Goal: Find specific page/section: Find specific page/section

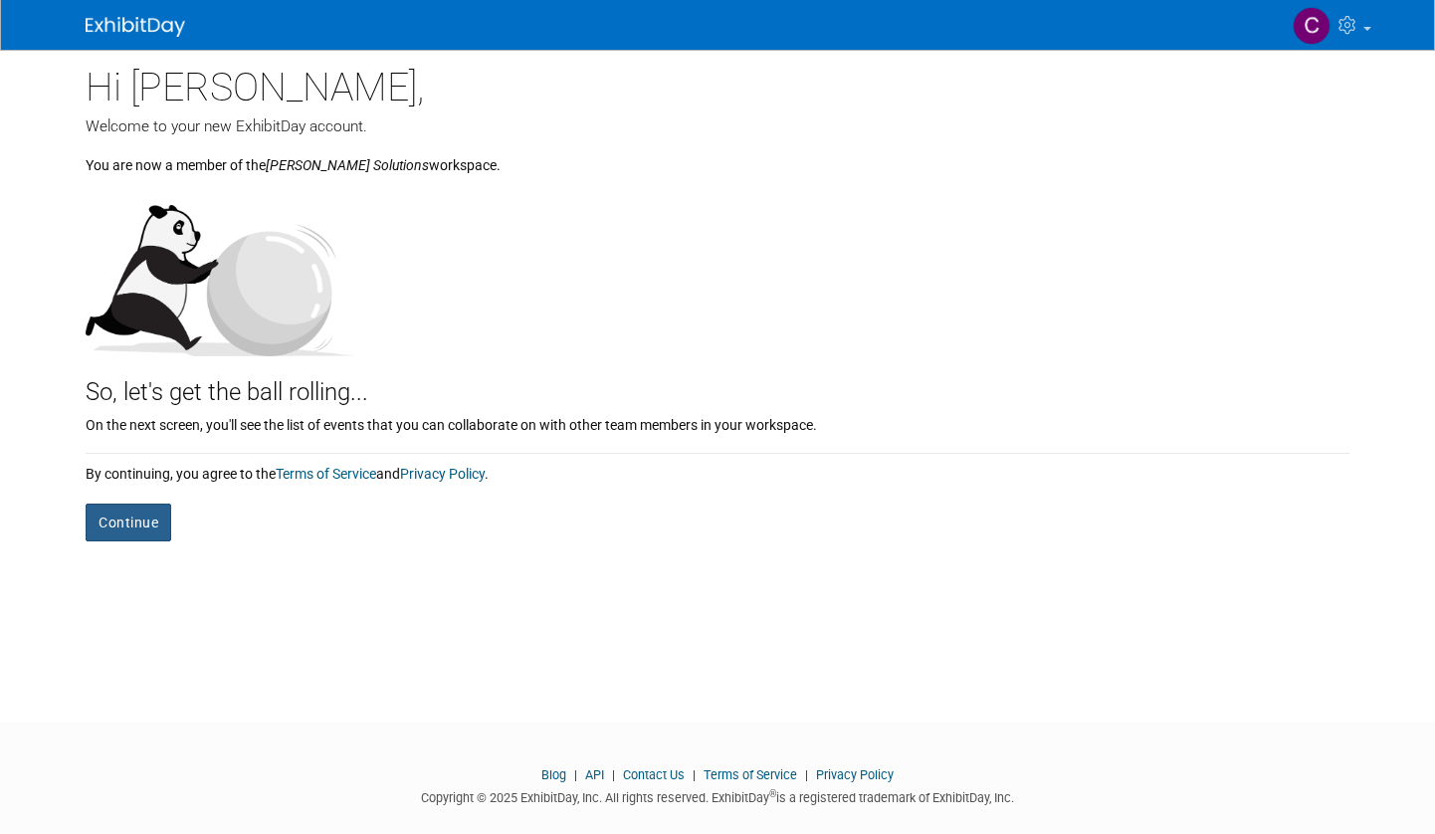
click at [121, 520] on button "Continue" at bounding box center [129, 522] width 86 height 38
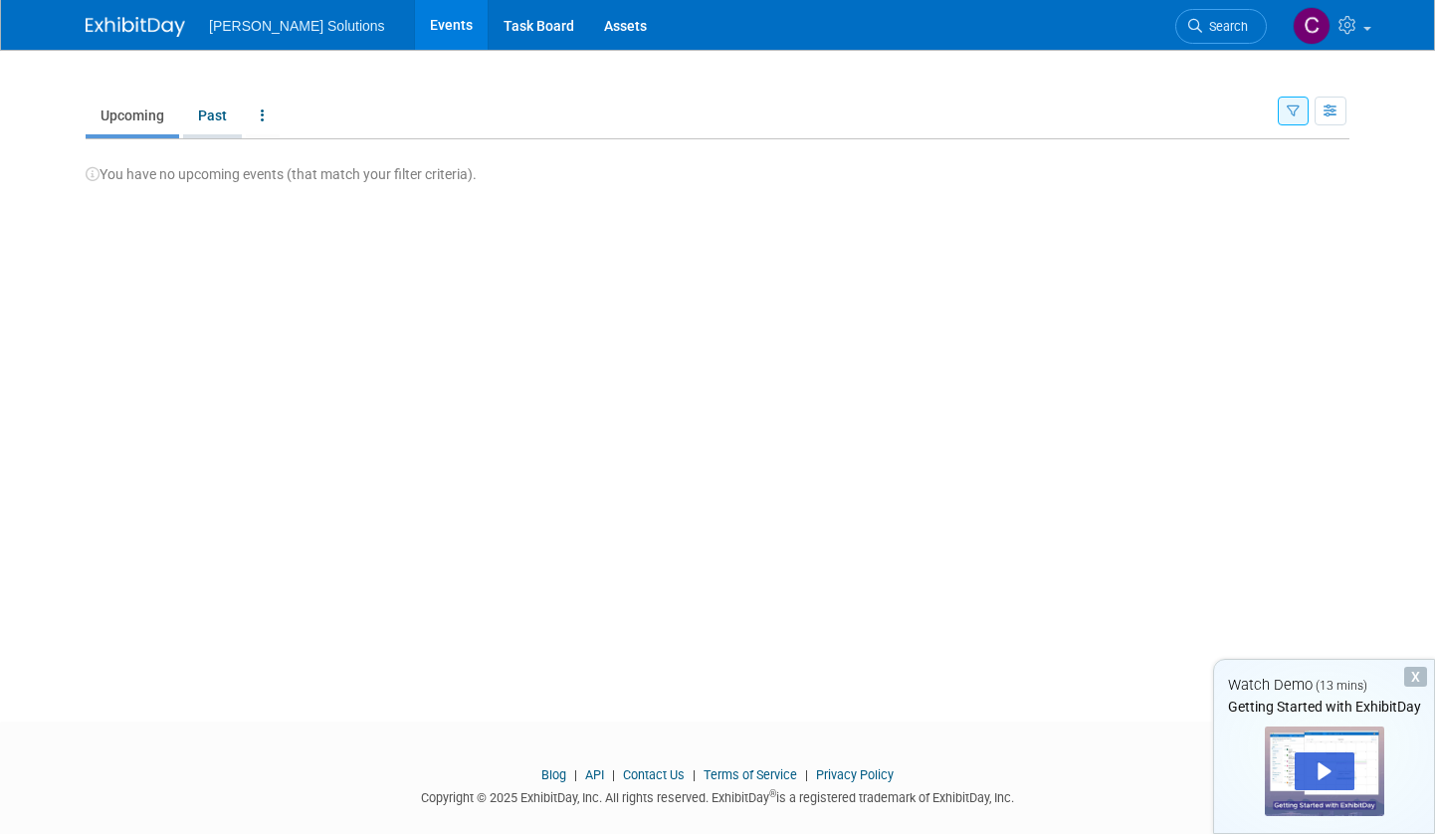
click at [208, 120] on link "Past" at bounding box center [212, 116] width 59 height 38
click at [119, 120] on link "Upcoming" at bounding box center [133, 116] width 94 height 38
click at [1418, 675] on div "X" at bounding box center [1415, 677] width 23 height 20
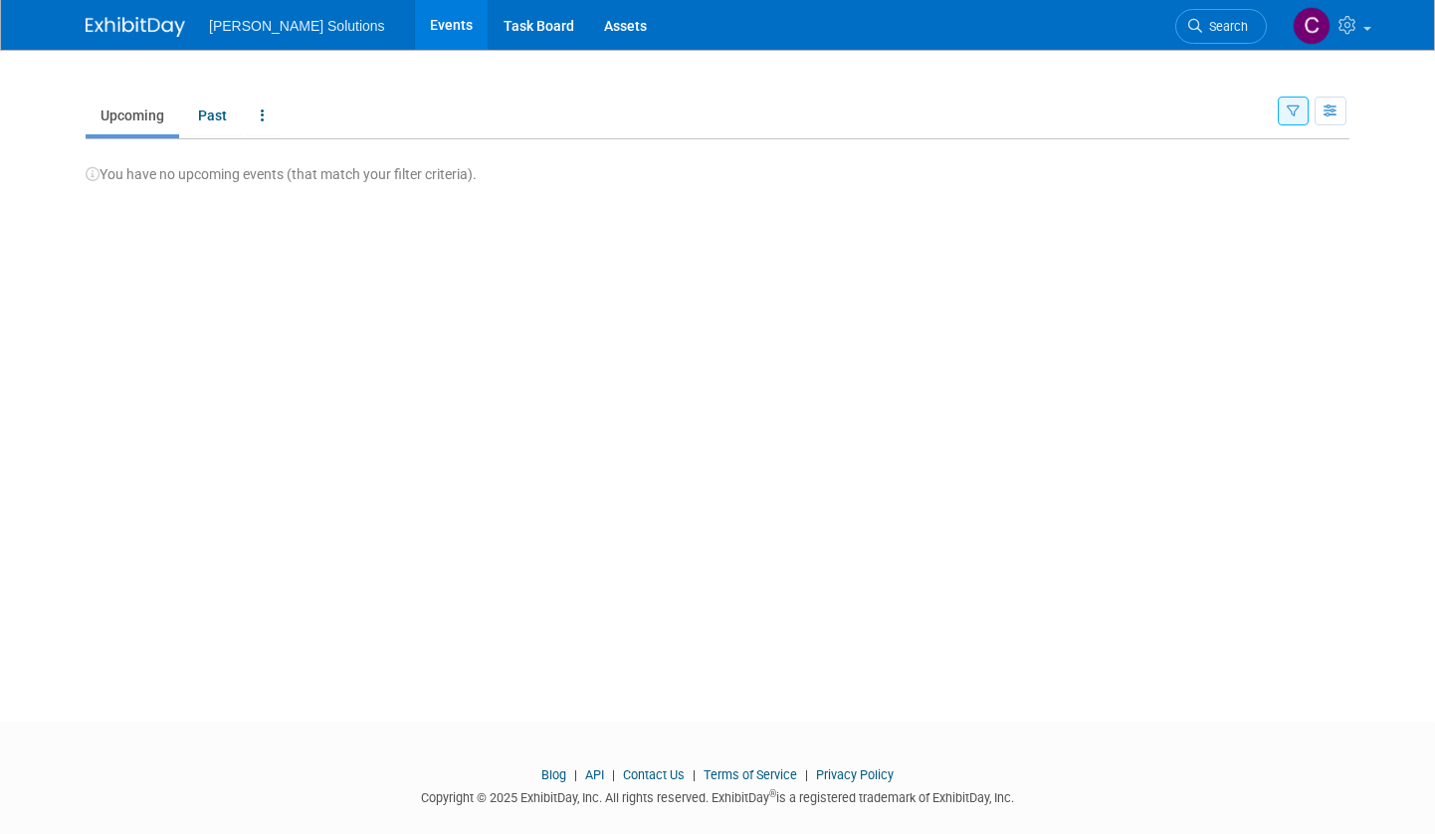
click at [487, 112] on ul "Upcoming Past All Events Past and Upcoming Grouped Annually Events grouped by y…" at bounding box center [682, 117] width 1192 height 45
click at [489, 28] on link "Task Board" at bounding box center [539, 25] width 100 height 50
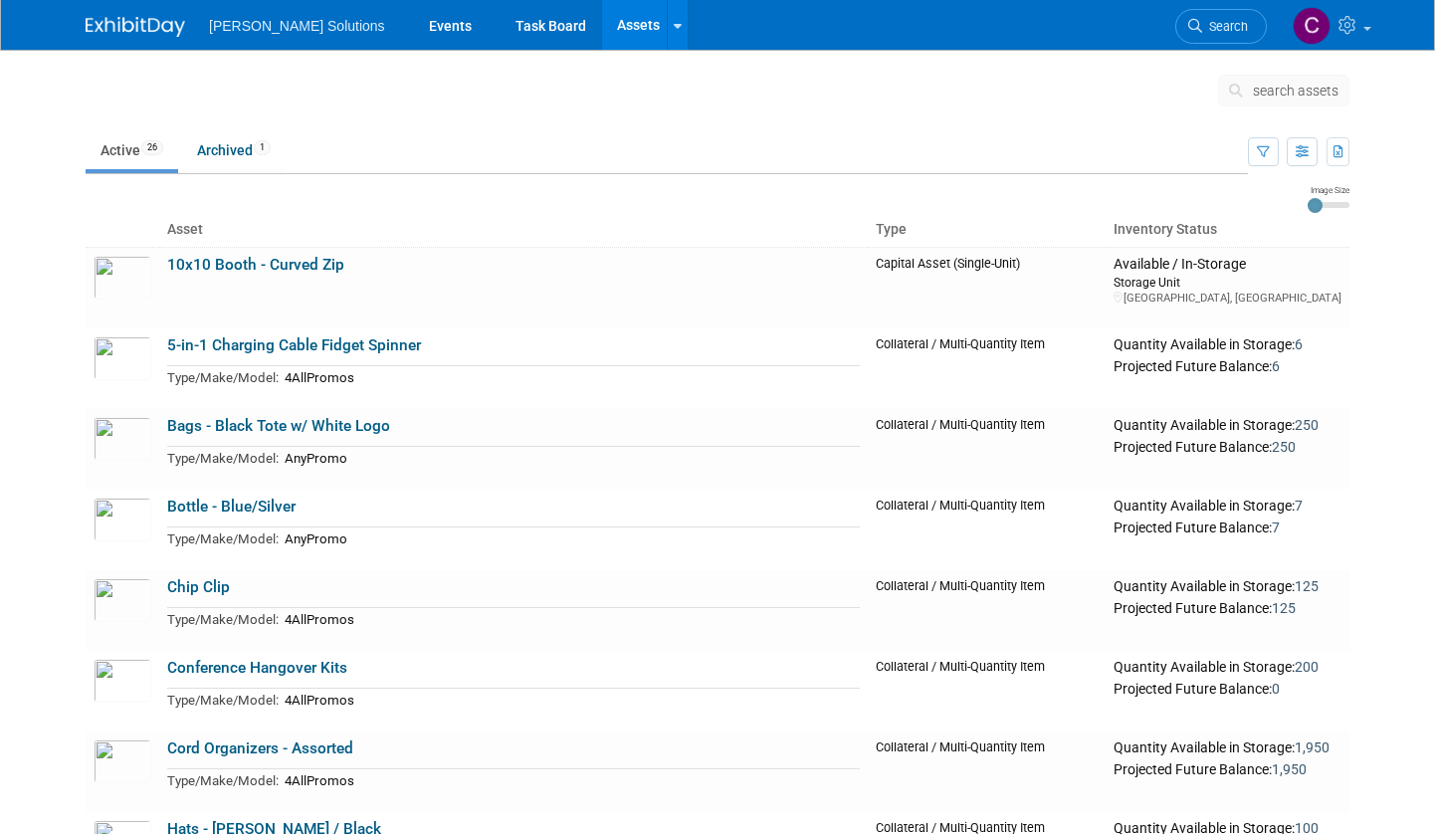
click at [270, 40] on ul "[PERSON_NAME] Solutions Events Task Board Assets Search Assets Storage Locations" at bounding box center [449, 25] width 480 height 50
click at [414, 25] on link "Events" at bounding box center [450, 25] width 73 height 50
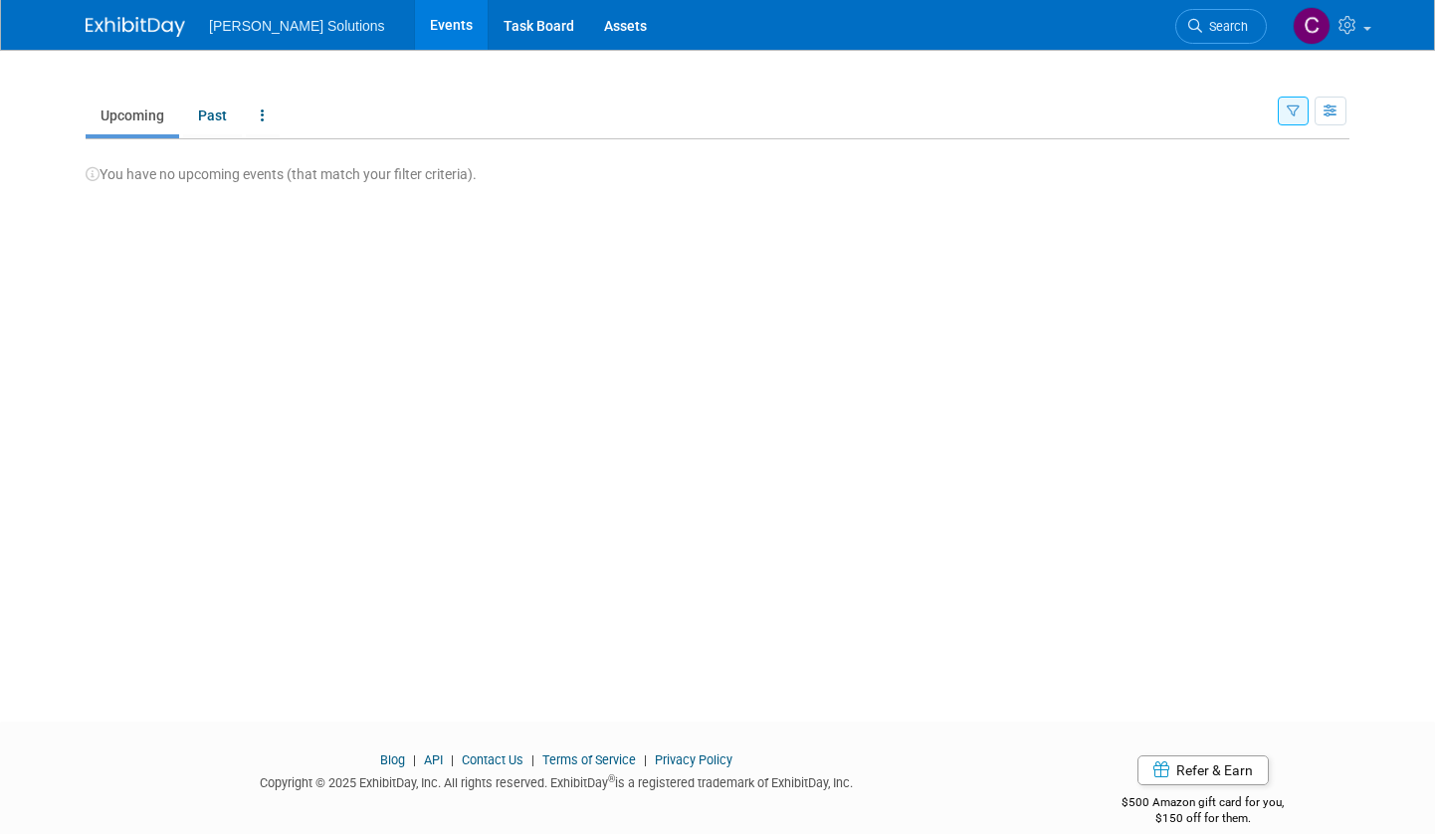
click at [1298, 114] on icon "button" at bounding box center [1293, 111] width 13 height 13
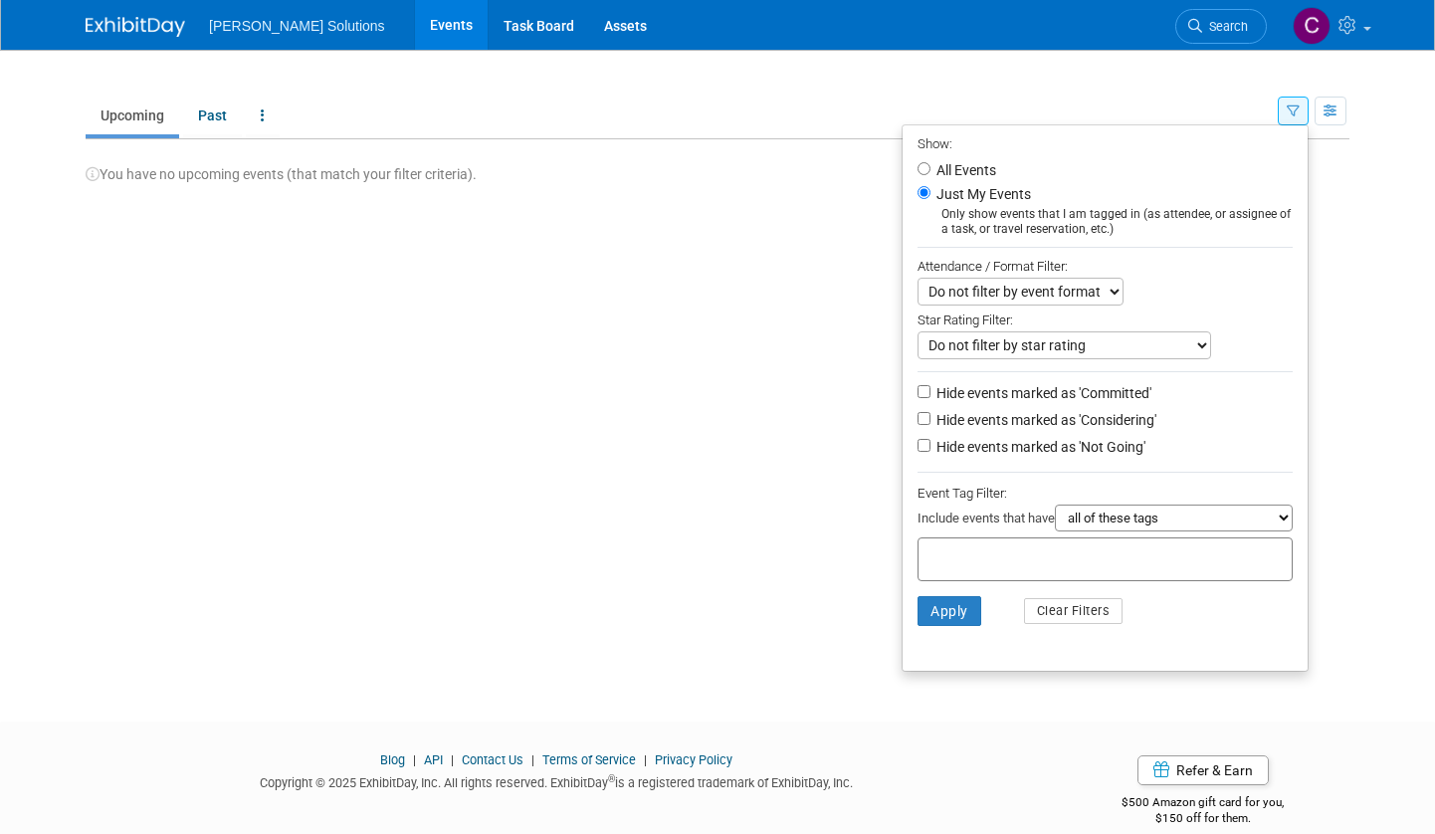
click at [937, 169] on label "All Events" at bounding box center [964, 170] width 64 height 14
click at [930, 169] on input "All Events" at bounding box center [923, 168] width 13 height 13
radio input "true"
click at [945, 607] on button "Apply" at bounding box center [949, 611] width 64 height 30
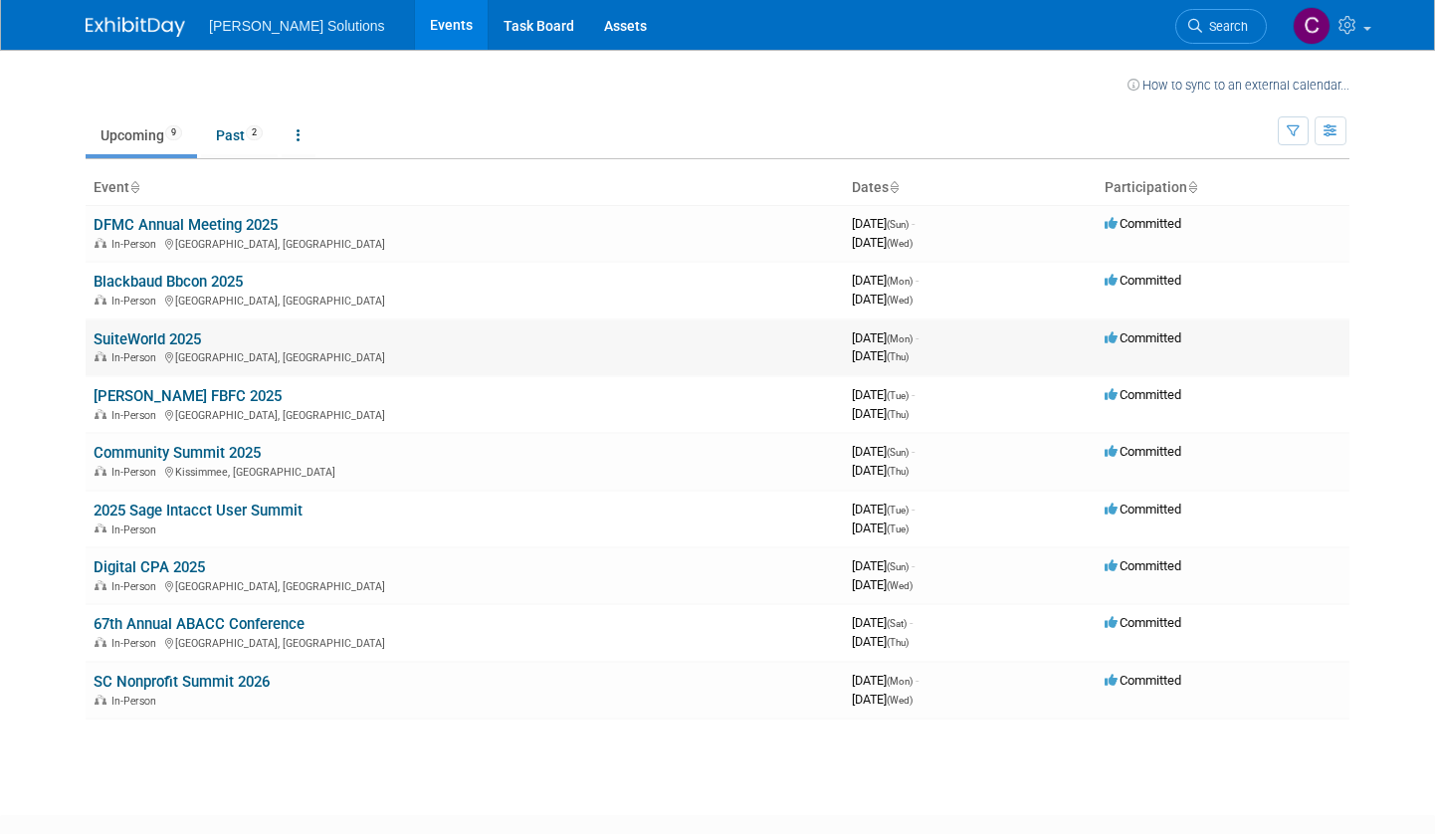
click at [161, 332] on link "SuiteWorld 2025" at bounding box center [147, 339] width 107 height 18
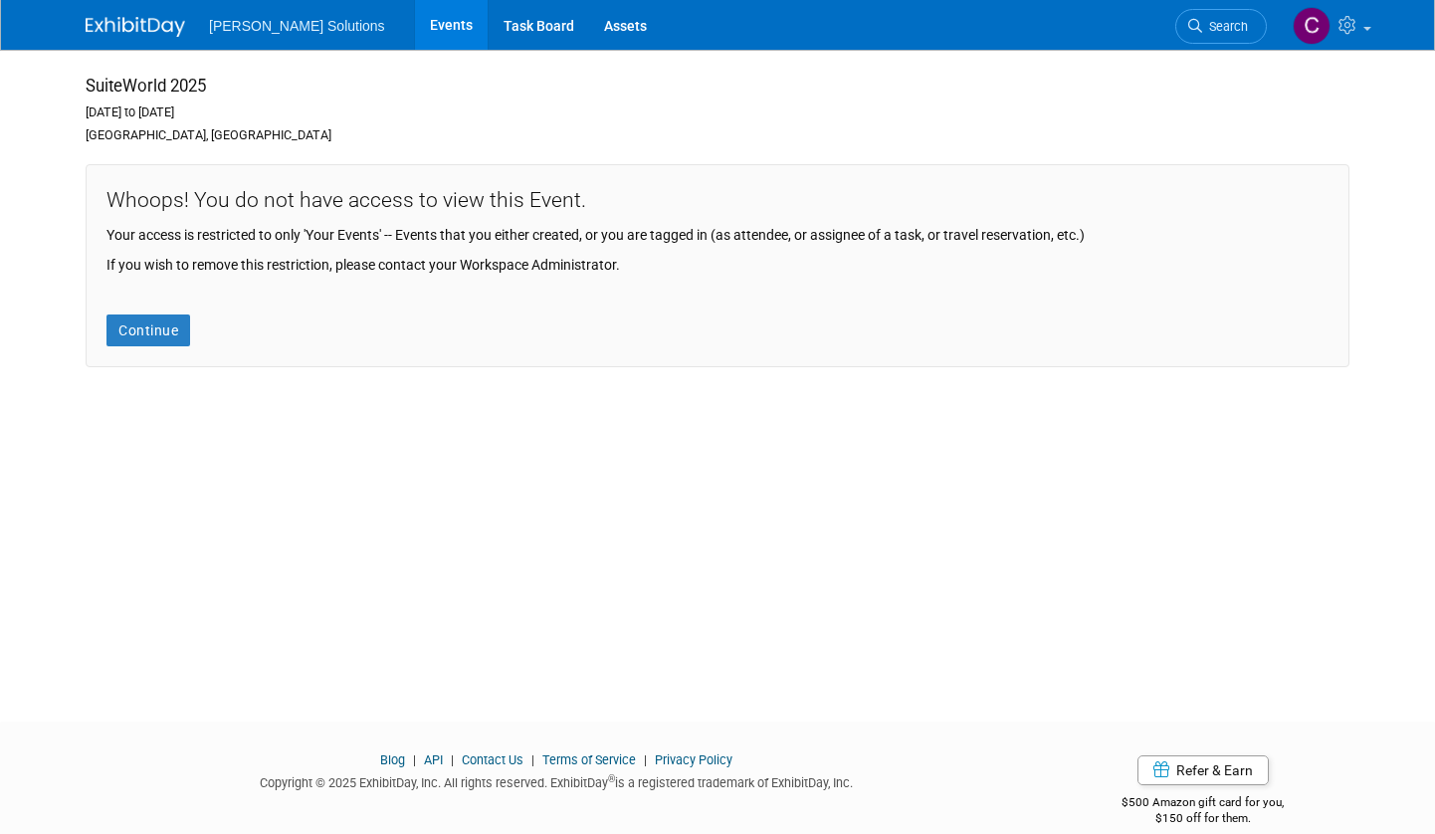
click at [262, 293] on div "Continue" at bounding box center [717, 311] width 1222 height 72
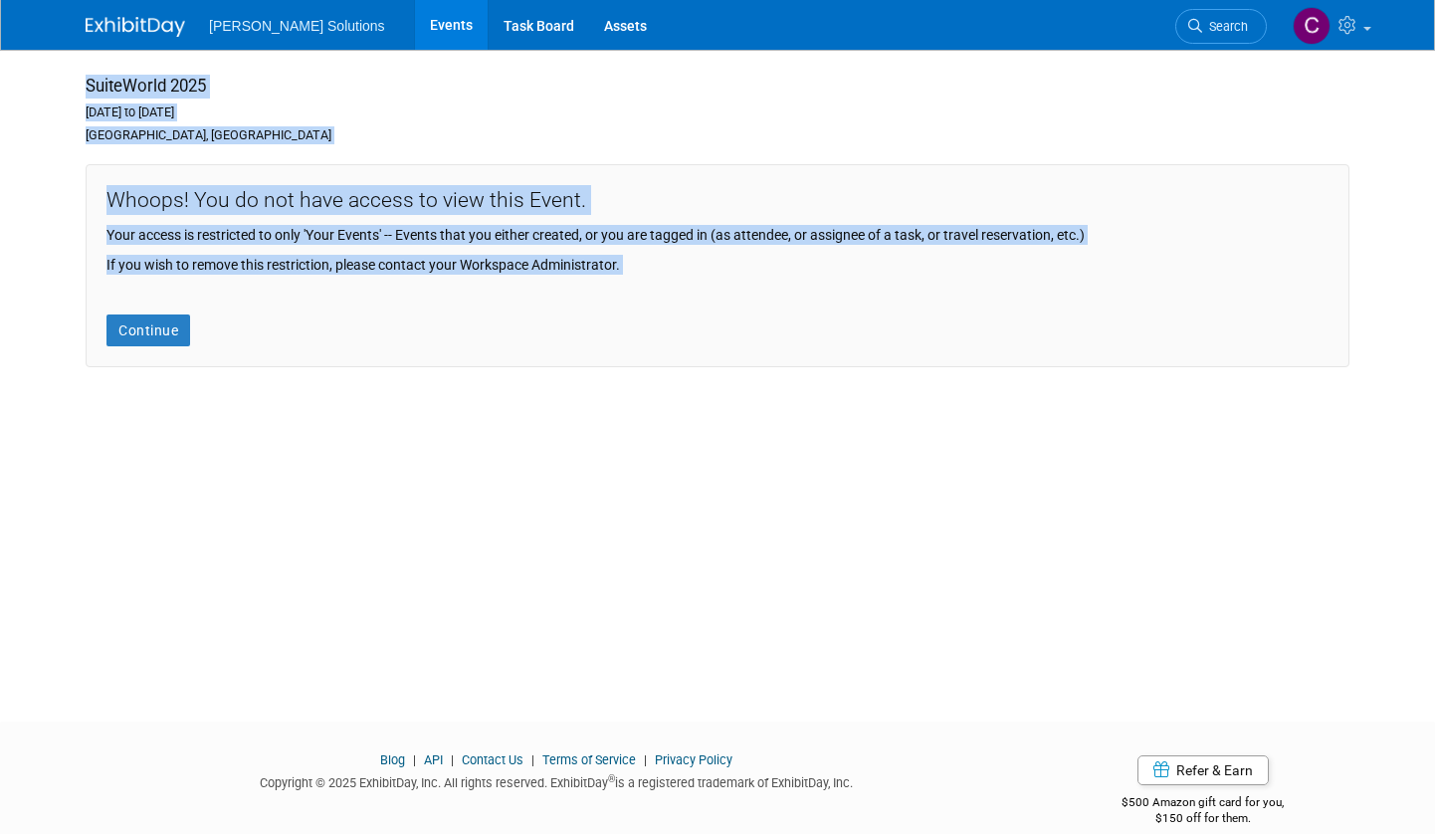
drag, startPoint x: 64, startPoint y: 3, endPoint x: 711, endPoint y: 304, distance: 714.5
click at [711, 304] on body "Martus Solutions Events Task Board Assets My Account My Profile & Preferences S…" at bounding box center [717, 417] width 1435 height 834
click at [711, 304] on div "Continue" at bounding box center [717, 311] width 1222 height 72
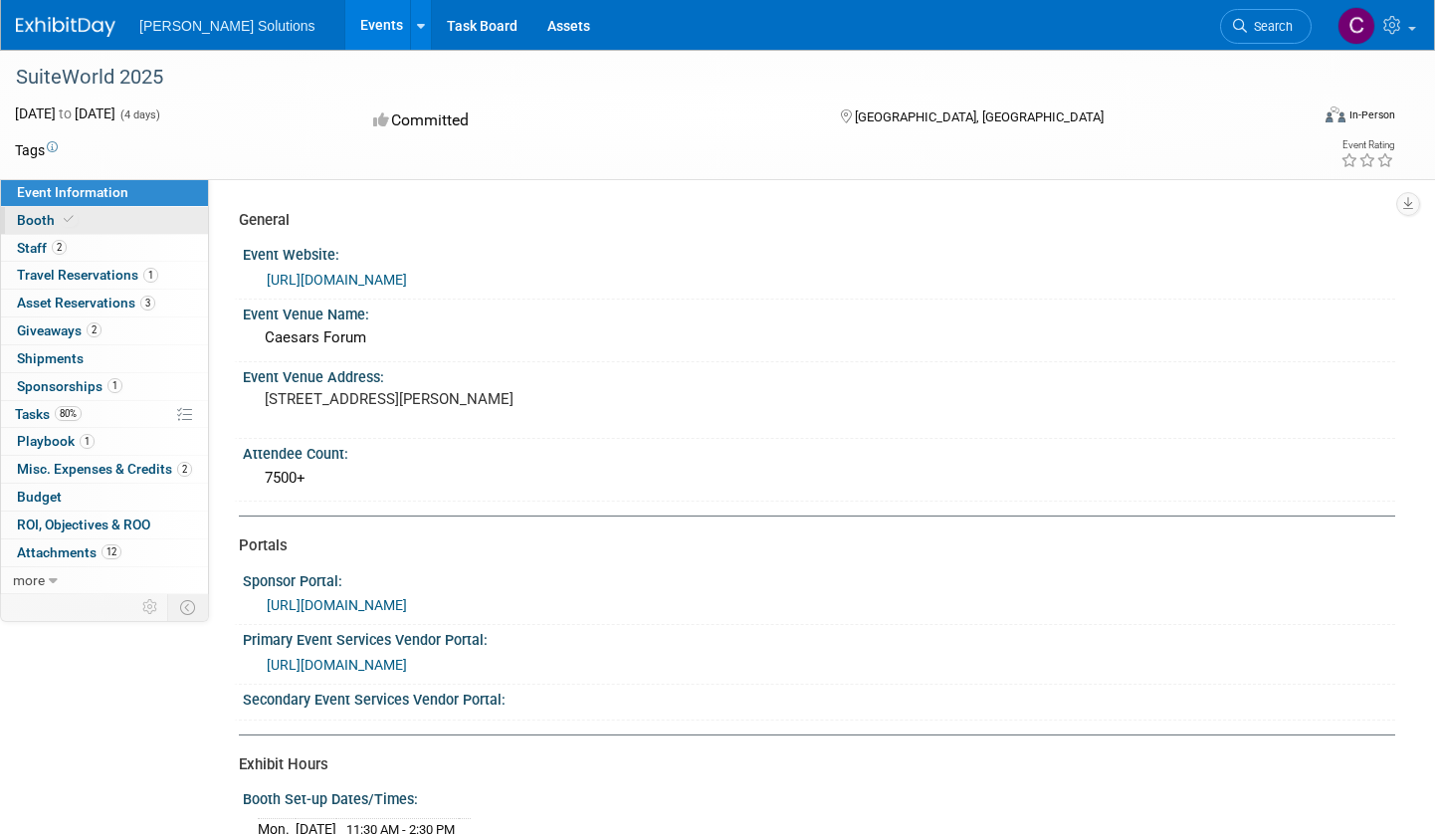
click at [37, 218] on span "Booth" at bounding box center [47, 220] width 61 height 16
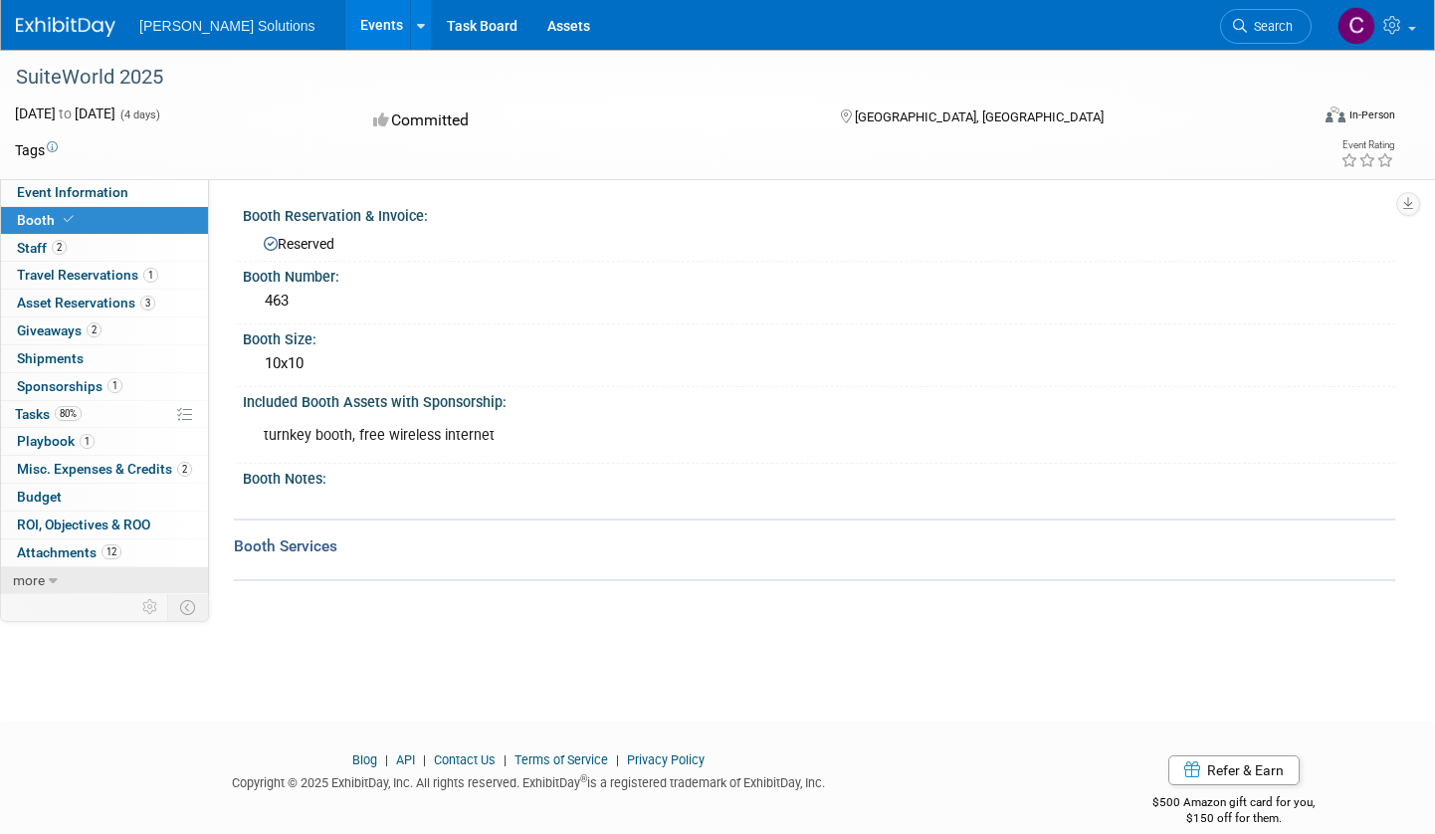
click at [45, 576] on link "more" at bounding box center [104, 580] width 207 height 27
click at [754, 111] on div "Committed" at bounding box center [587, 120] width 440 height 35
click at [754, 103] on div "Committed" at bounding box center [587, 120] width 440 height 35
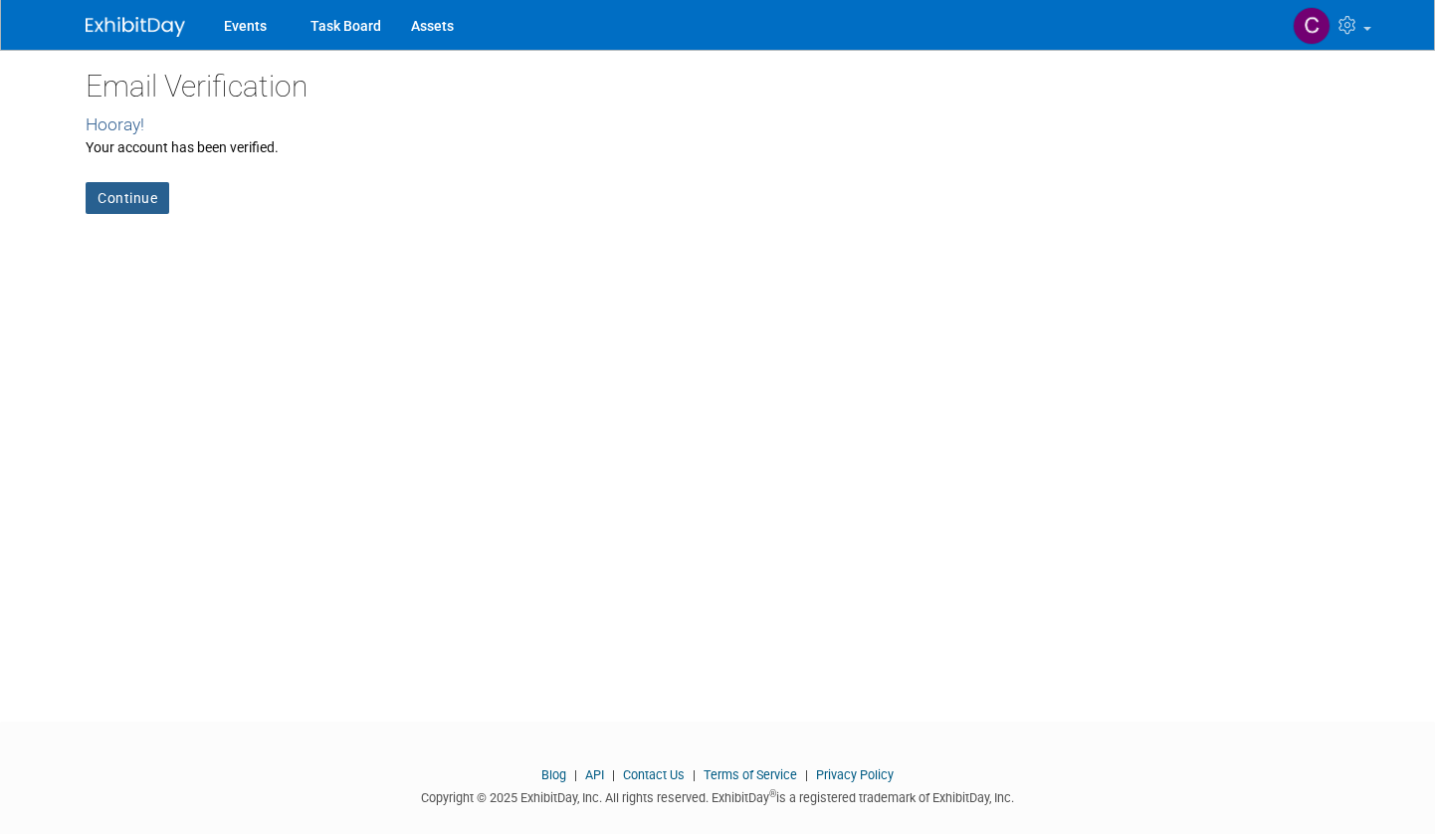
click at [115, 192] on link "Continue" at bounding box center [128, 198] width 84 height 32
